Goal: Use online tool/utility: Utilize a website feature to perform a specific function

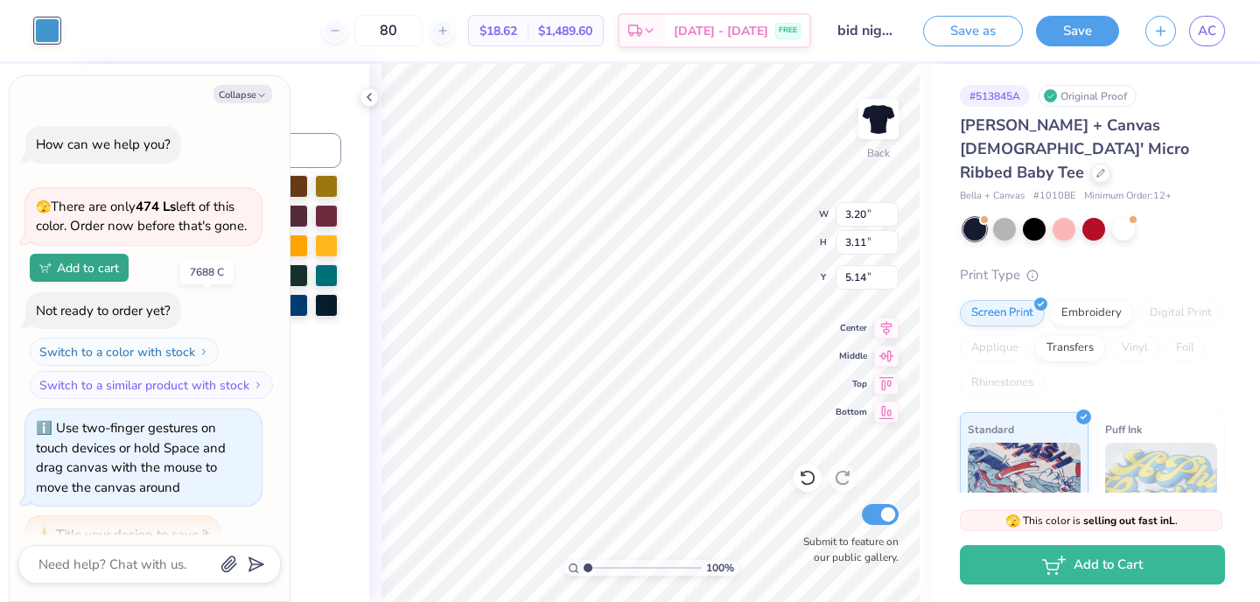
scroll to position [764, 0]
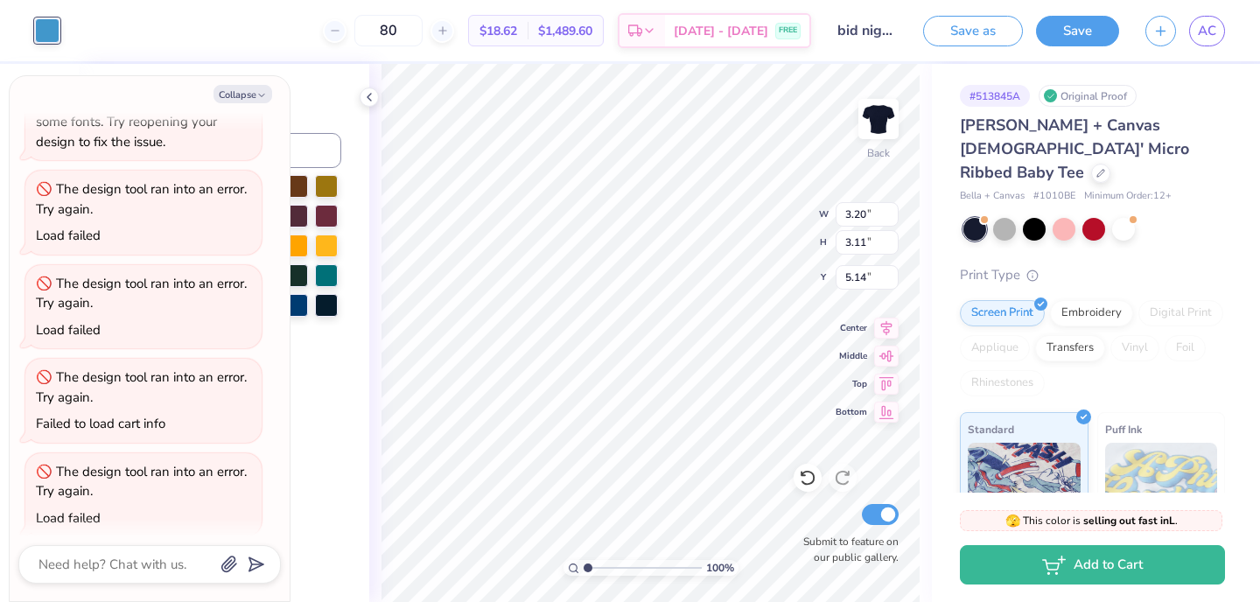
click at [54, 31] on div at bounding box center [47, 30] width 24 height 24
click at [255, 95] on button "Collapse" at bounding box center [242, 94] width 59 height 18
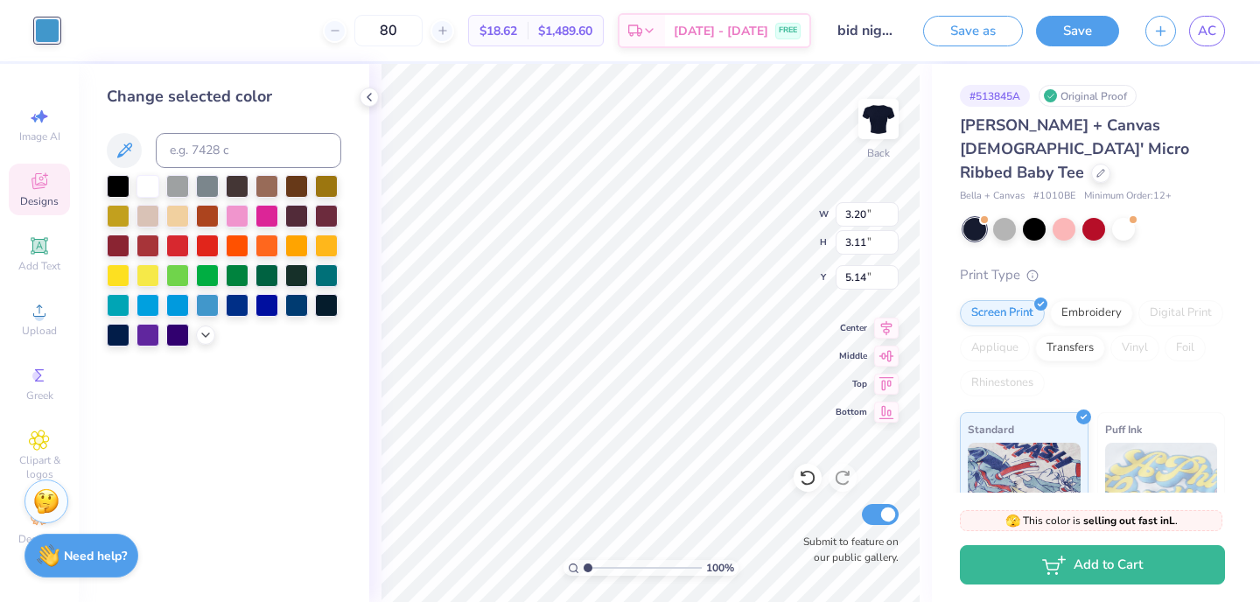
type textarea "x"
click at [149, 192] on div at bounding box center [147, 184] width 23 height 23
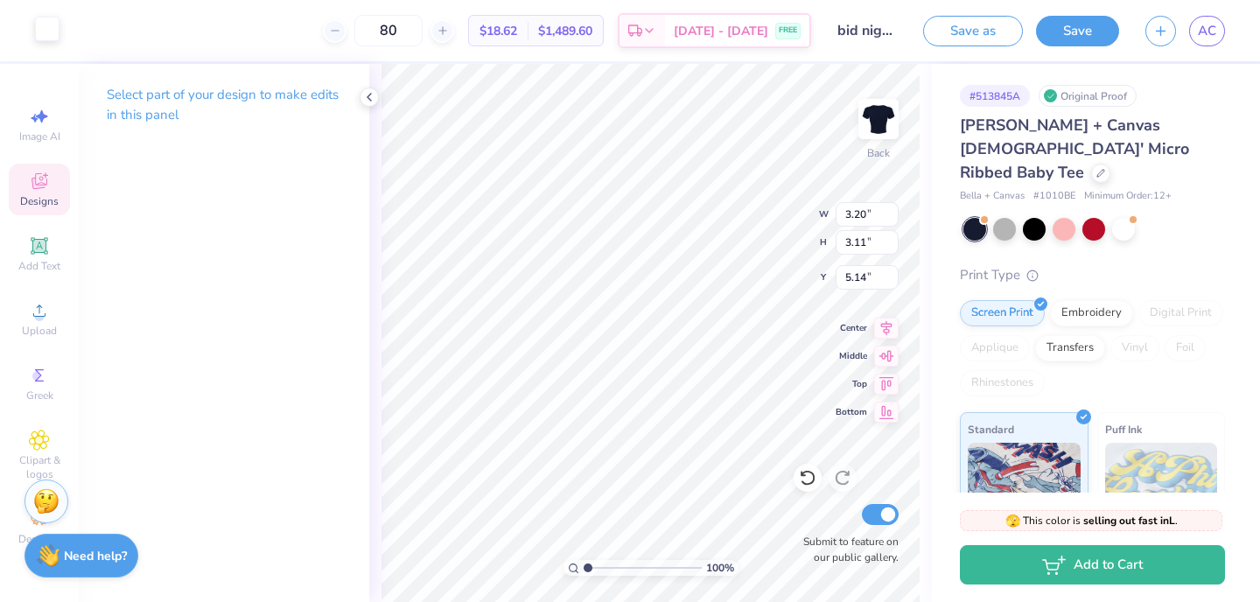
click at [55, 34] on div at bounding box center [47, 29] width 24 height 24
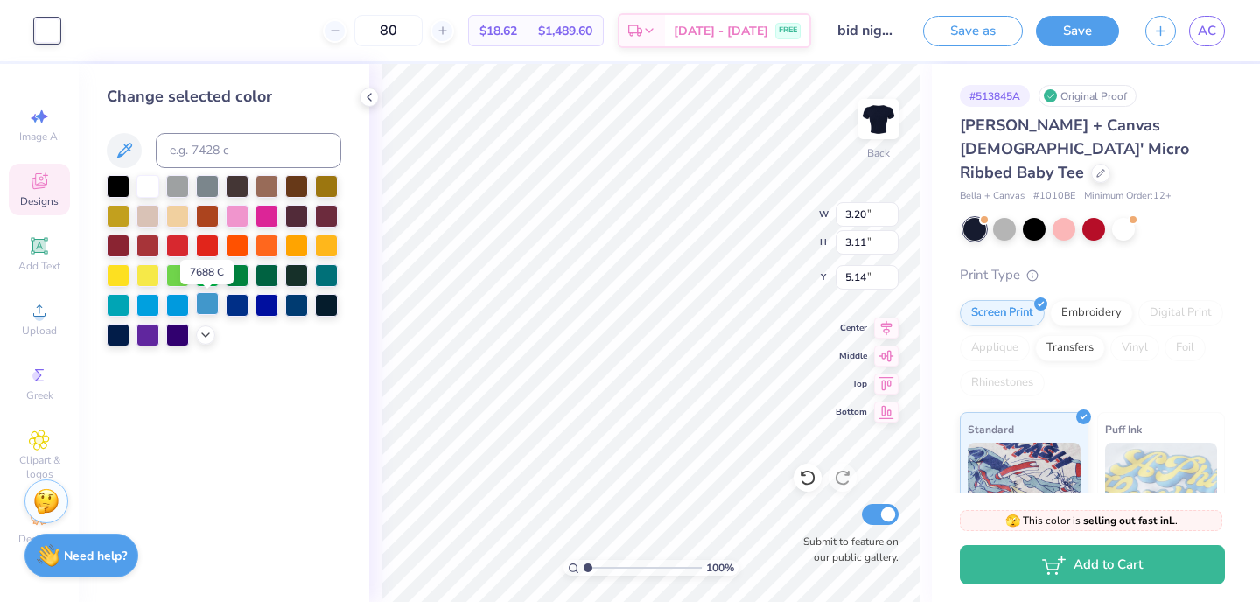
click at [209, 307] on div at bounding box center [207, 303] width 23 height 23
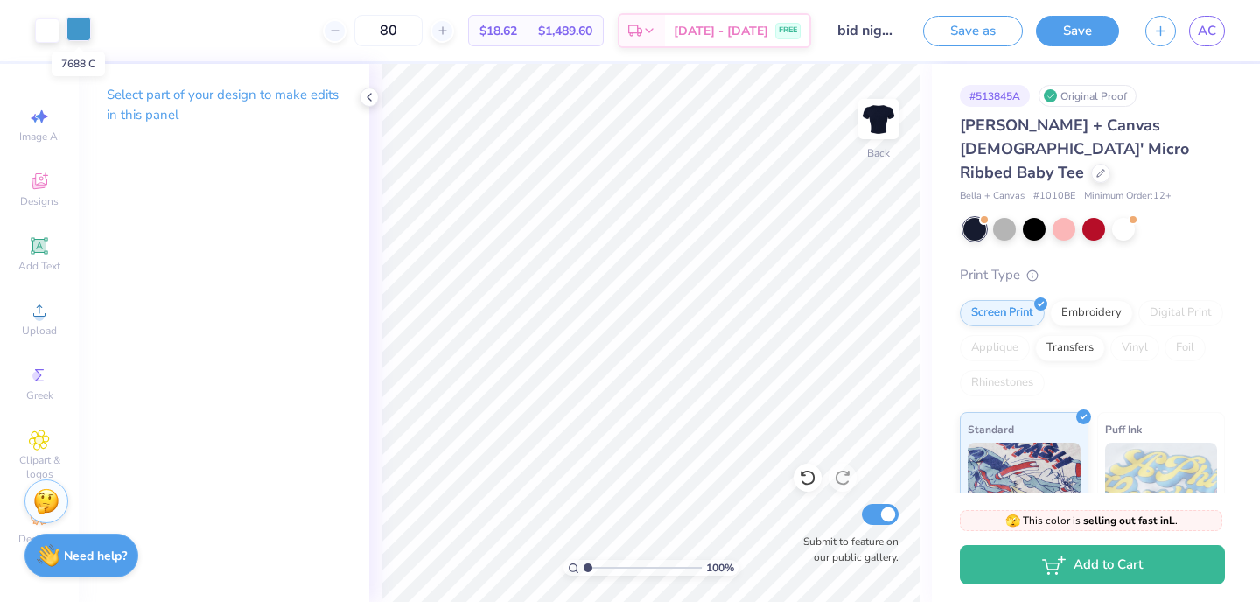
click at [82, 23] on div at bounding box center [78, 29] width 24 height 24
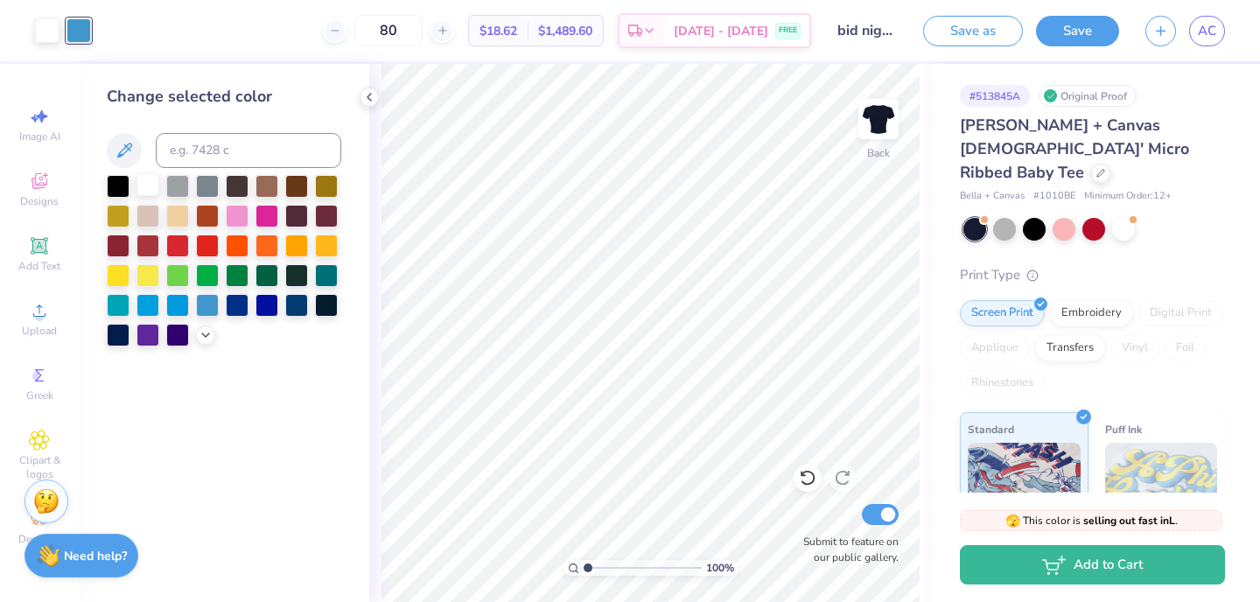
click at [141, 179] on div at bounding box center [147, 184] width 23 height 23
click at [800, 480] on icon at bounding box center [807, 477] width 17 height 17
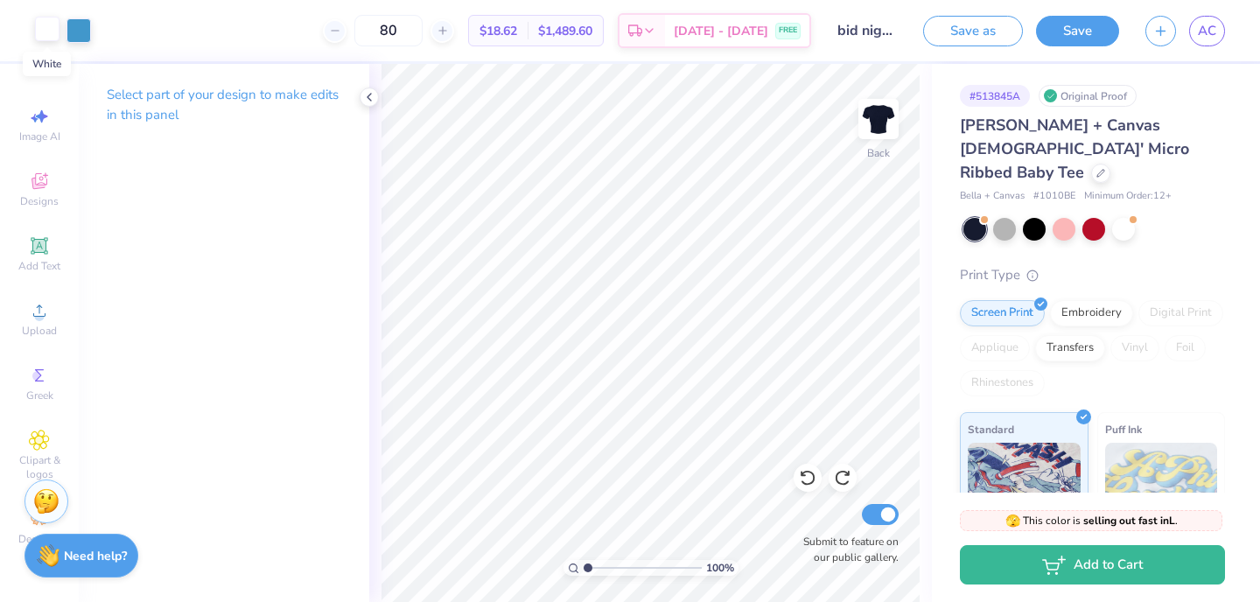
click at [52, 28] on div at bounding box center [47, 29] width 24 height 24
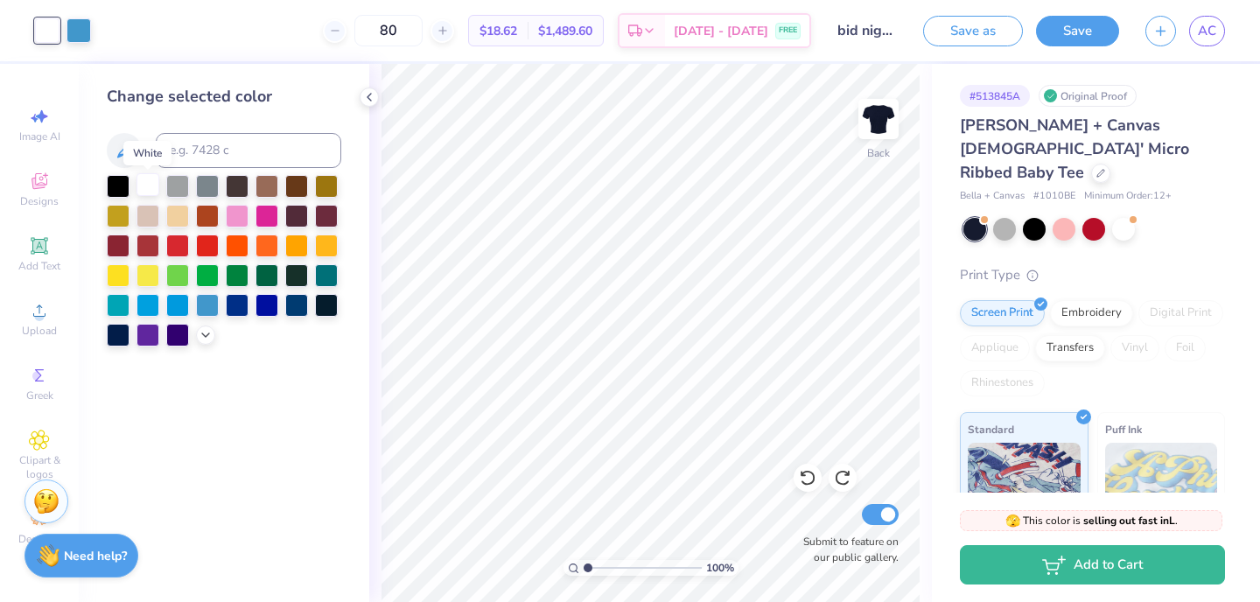
click at [150, 189] on div at bounding box center [147, 184] width 23 height 23
click at [144, 187] on div at bounding box center [147, 184] width 23 height 23
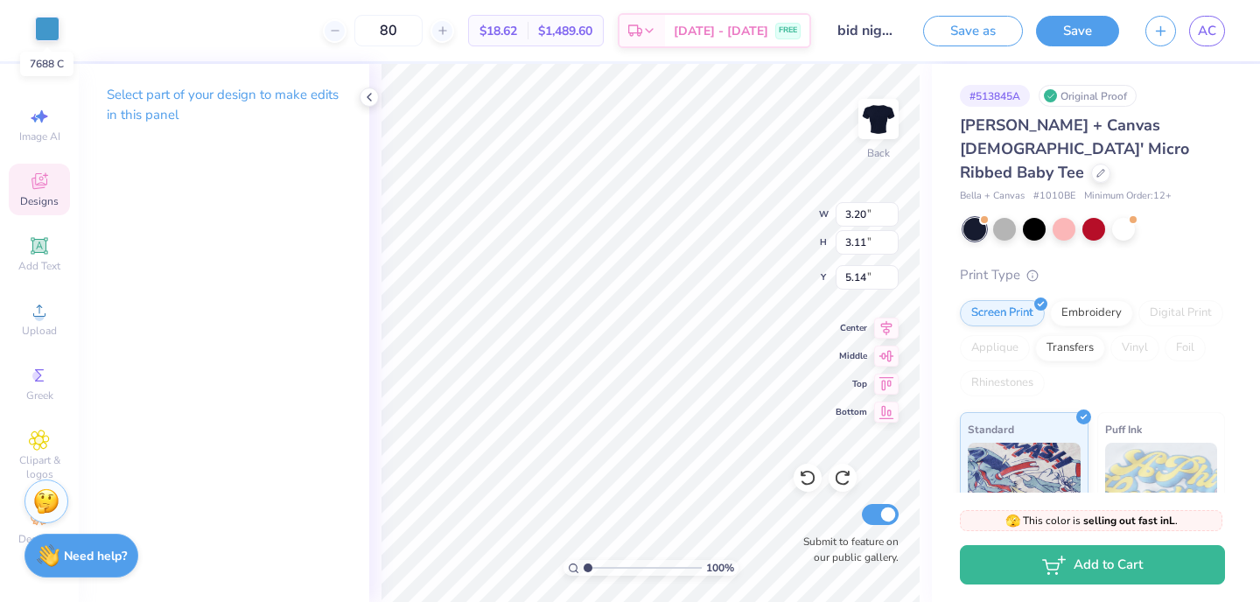
click at [48, 26] on div at bounding box center [47, 29] width 24 height 24
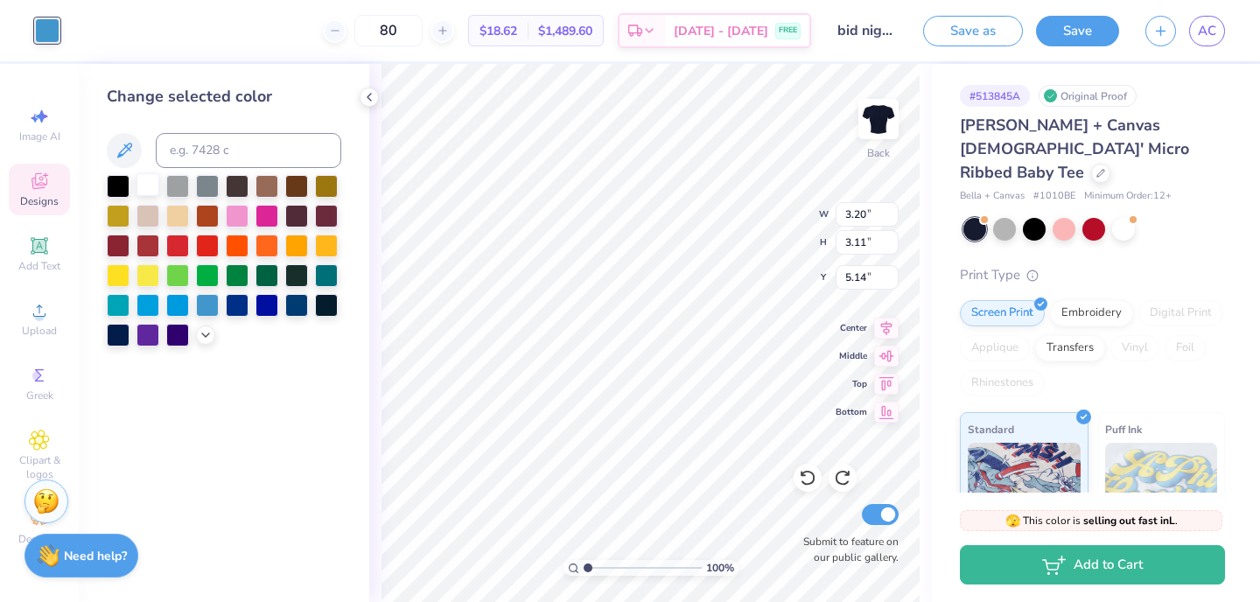
click at [151, 188] on div at bounding box center [147, 184] width 23 height 23
click at [207, 306] on div at bounding box center [207, 303] width 23 height 23
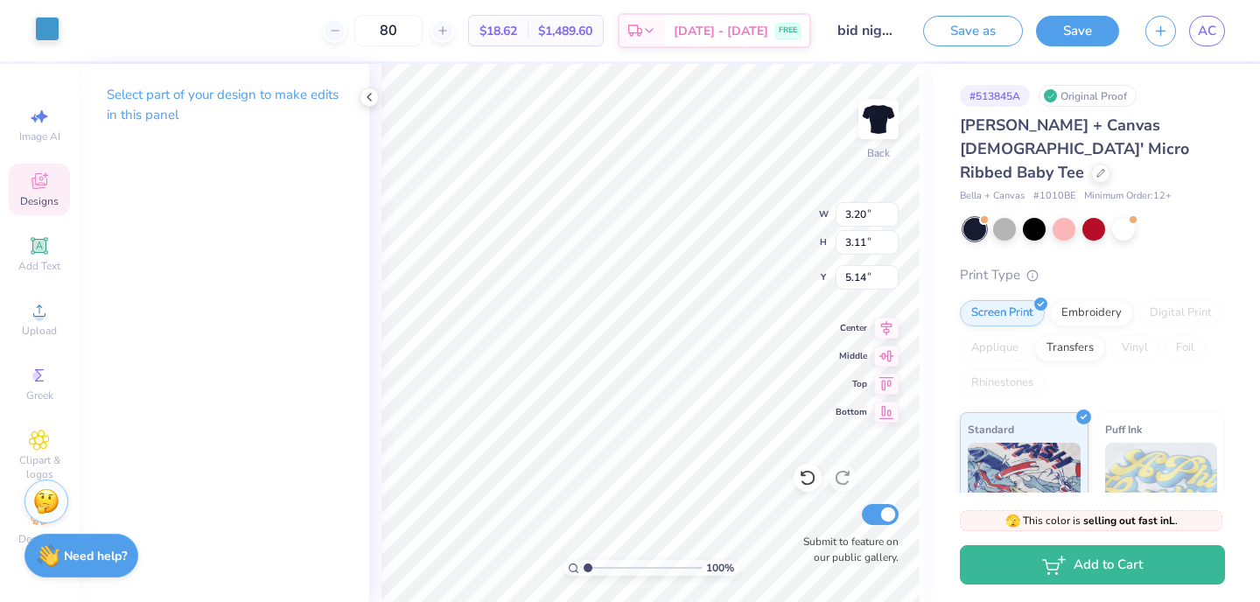
click at [56, 38] on div at bounding box center [47, 29] width 24 height 24
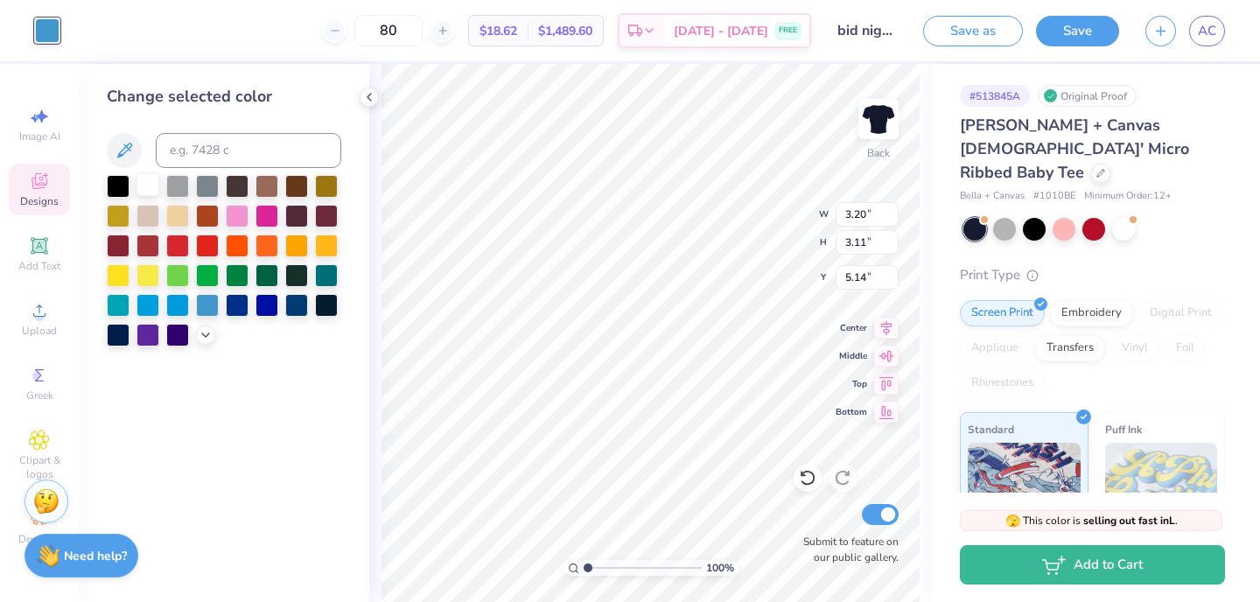
click at [143, 185] on div at bounding box center [147, 184] width 23 height 23
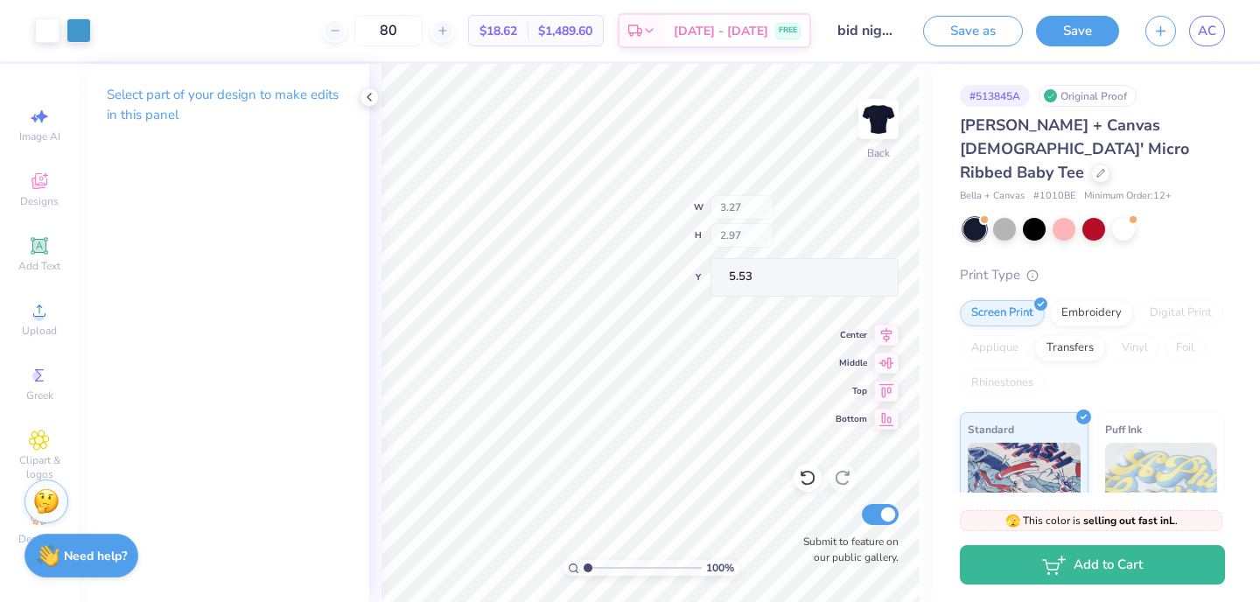
type input "3.36"
type input "5.14"
click at [52, 34] on div at bounding box center [47, 29] width 24 height 24
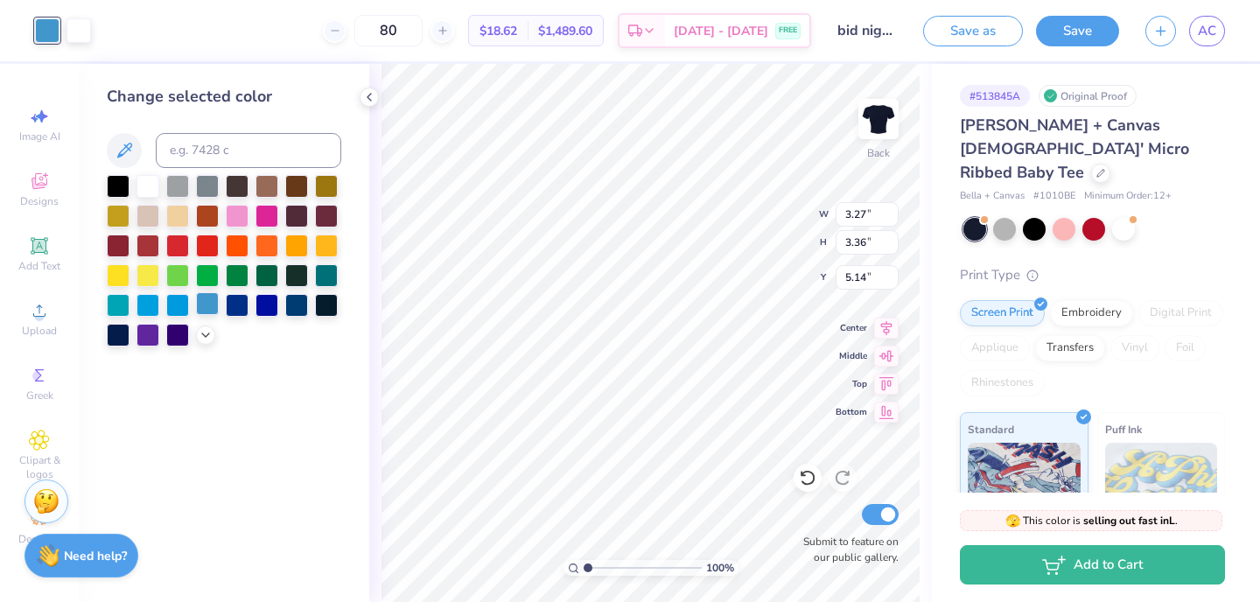
click at [200, 304] on div at bounding box center [207, 303] width 23 height 23
click at [380, 341] on div "100 % Back W 3.27 3.27 " H 3.36 3.36 " Y 5.14 5.14 " Center Middle Top Bottom S…" at bounding box center [650, 333] width 562 height 538
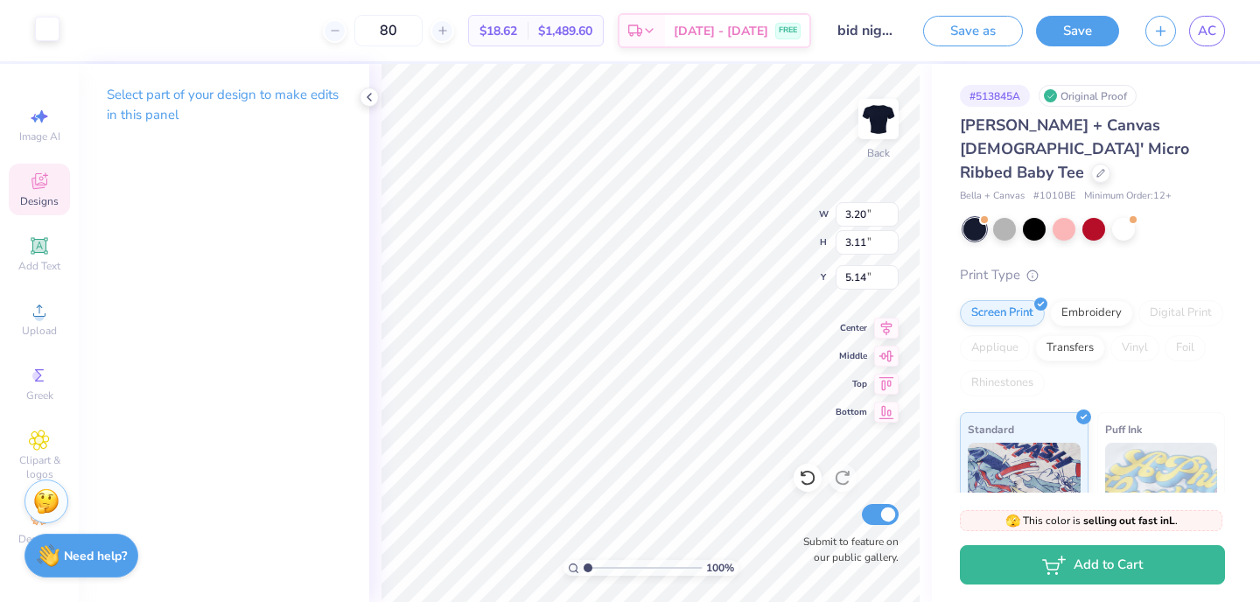
click at [56, 34] on div at bounding box center [47, 29] width 24 height 24
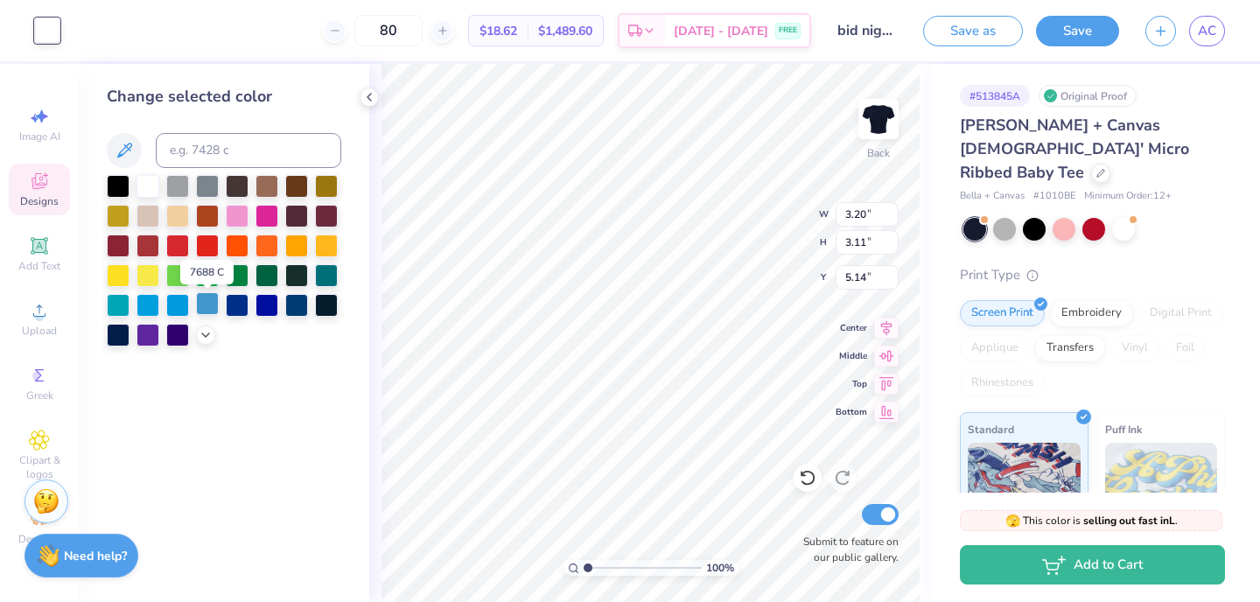
click at [203, 304] on div at bounding box center [207, 303] width 23 height 23
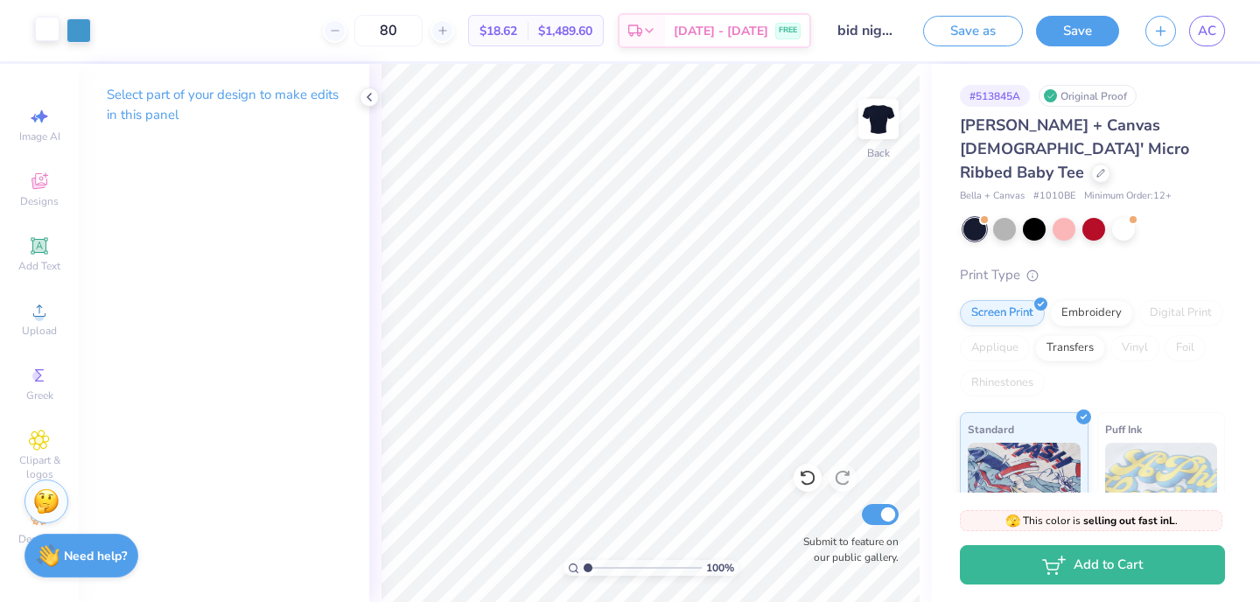
click at [49, 31] on div at bounding box center [47, 29] width 24 height 24
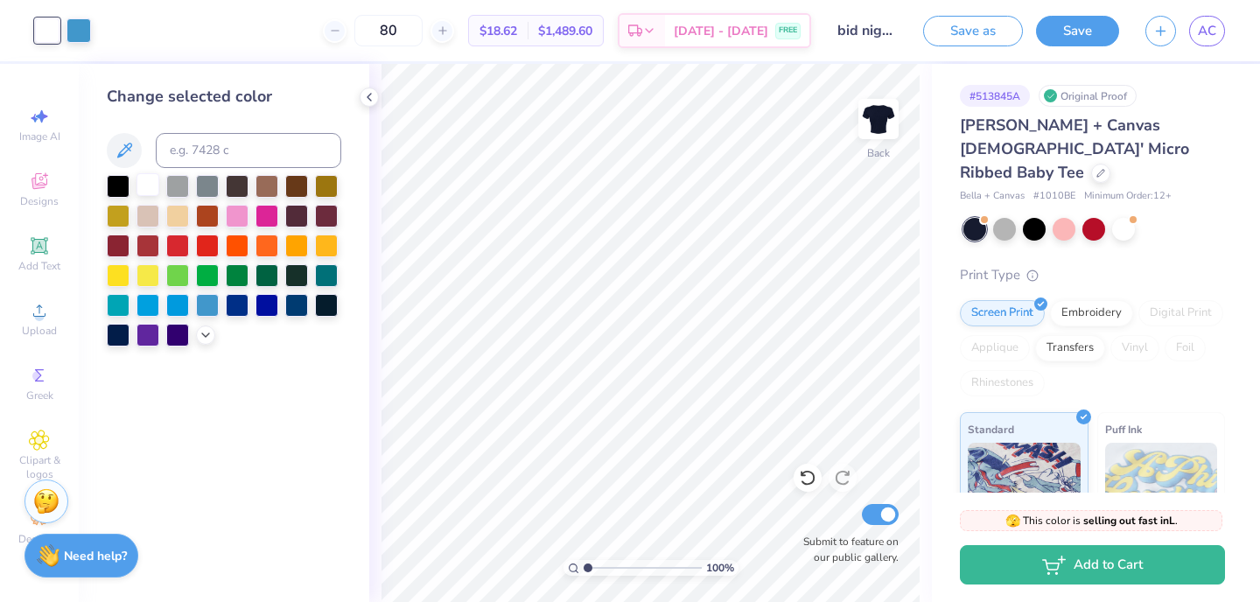
click at [147, 191] on div at bounding box center [147, 184] width 23 height 23
click at [147, 185] on div at bounding box center [147, 184] width 23 height 23
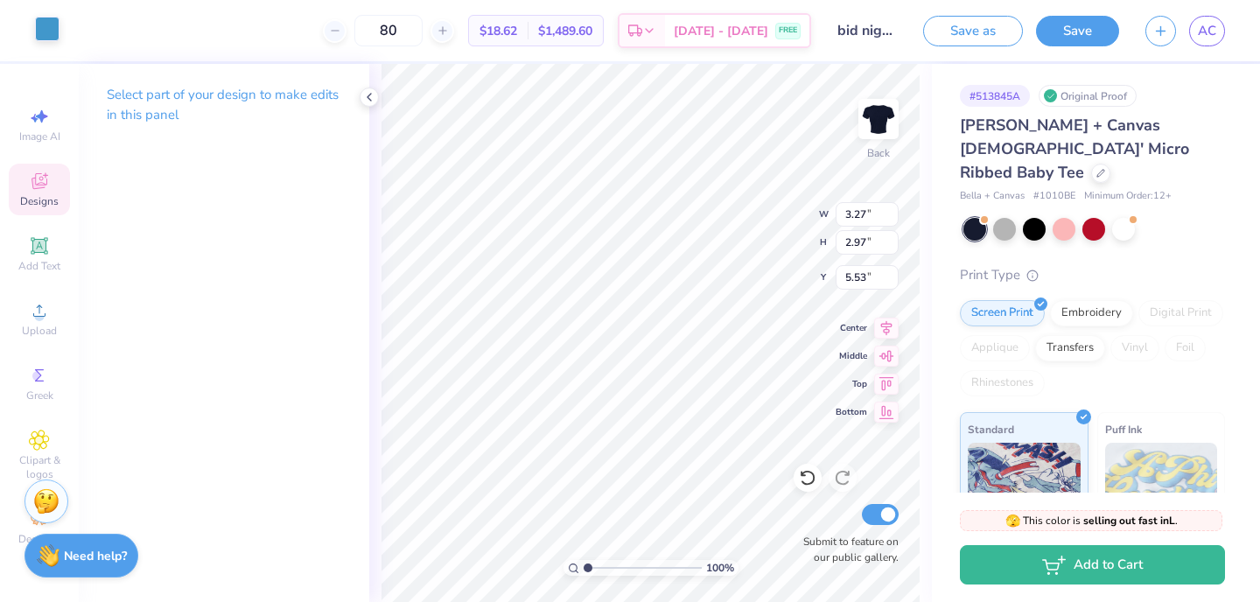
click at [58, 31] on div at bounding box center [47, 29] width 24 height 24
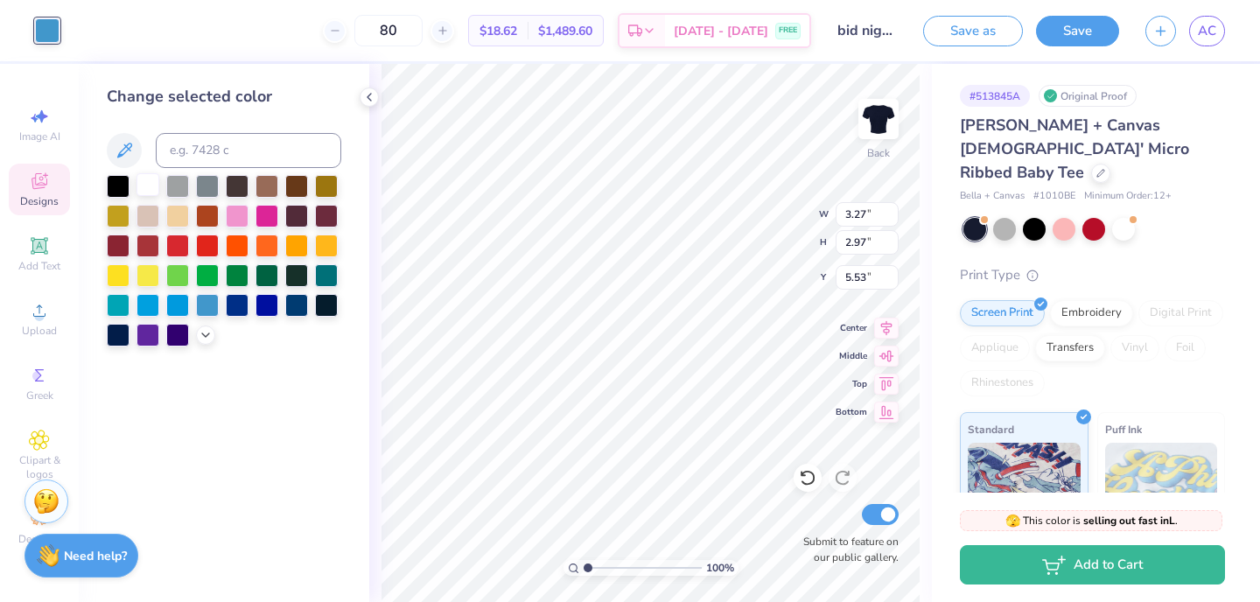
click at [155, 189] on div at bounding box center [147, 184] width 23 height 23
